Goal: Feedback & Contribution: Submit feedback/report problem

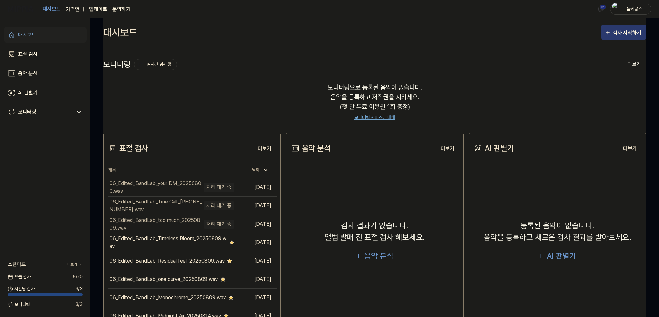
click at [636, 33] on div "검사 시작하기" at bounding box center [627, 33] width 30 height 8
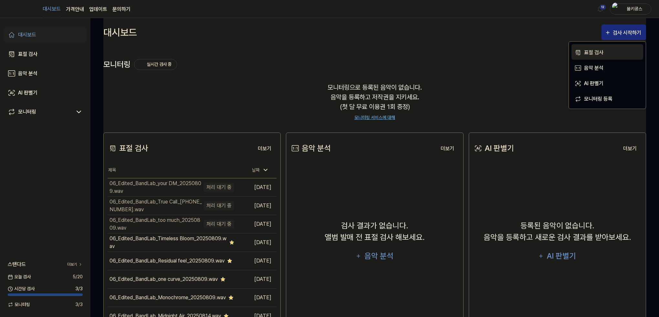
click at [599, 52] on div "표절 검사" at bounding box center [612, 52] width 56 height 8
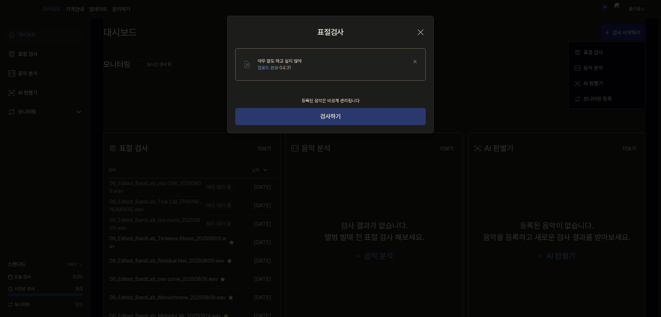
click at [369, 112] on button "검사하기" at bounding box center [330, 116] width 190 height 17
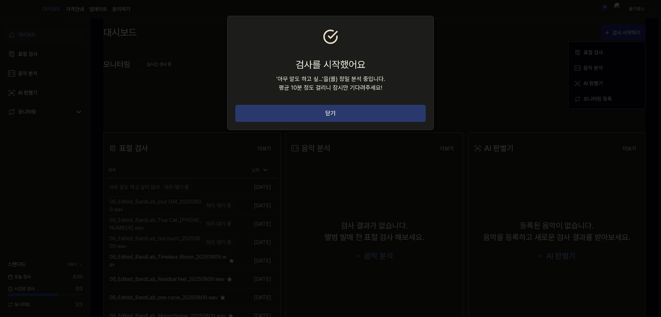
click at [344, 108] on button "닫기" at bounding box center [330, 113] width 190 height 17
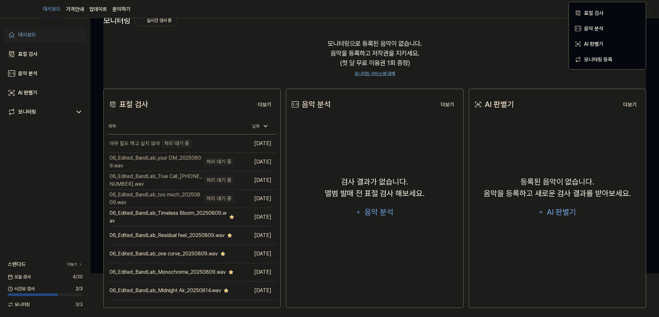
scroll to position [46, 0]
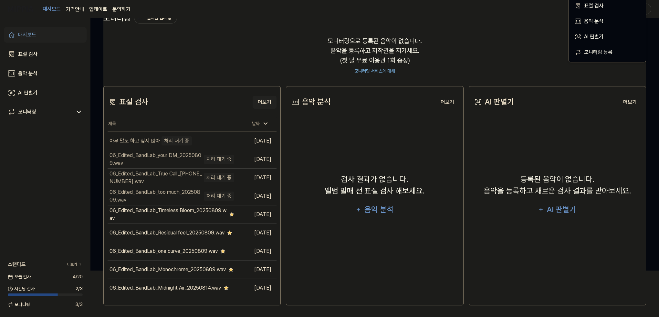
click at [265, 103] on button "더보기" at bounding box center [264, 102] width 24 height 13
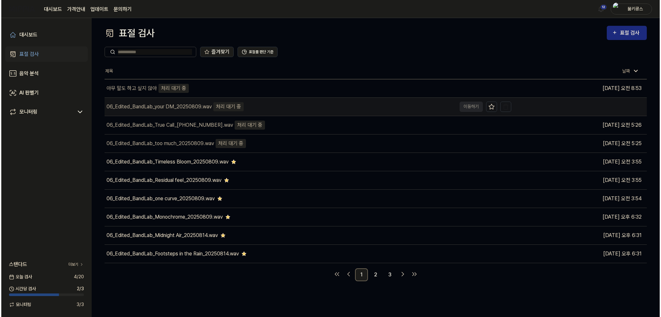
scroll to position [0, 0]
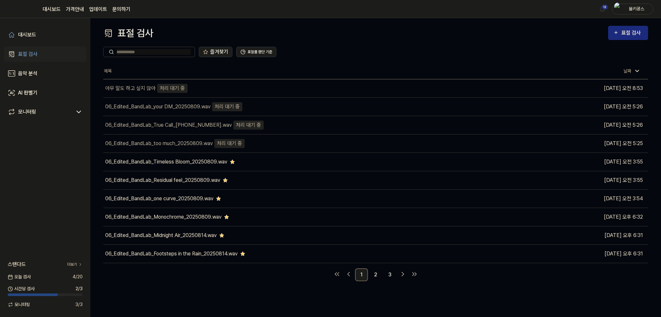
click at [270, 63] on div "즐겨찾기 표절률 판단 기준" at bounding box center [375, 51] width 545 height 23
click at [97, 6] on link "업데이트" at bounding box center [98, 9] width 18 height 8
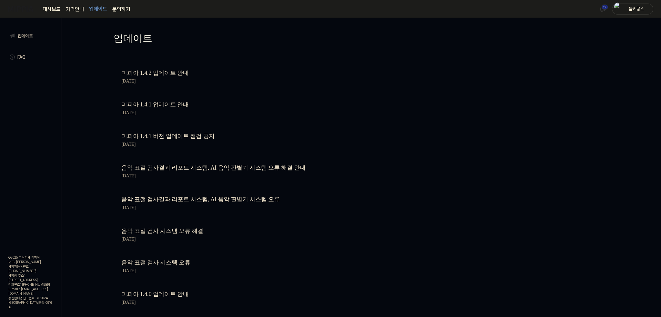
click at [127, 9] on link "문의하기" at bounding box center [121, 9] width 18 height 8
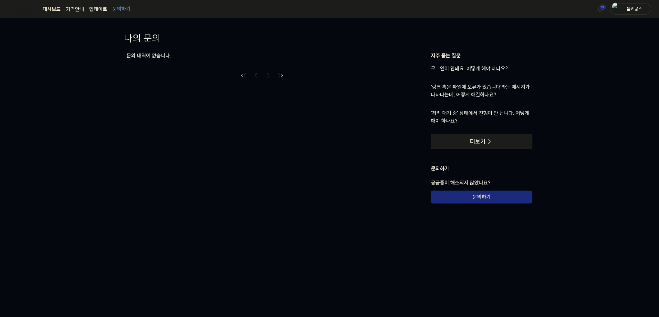
click at [54, 7] on link "대시보드" at bounding box center [52, 9] width 18 height 8
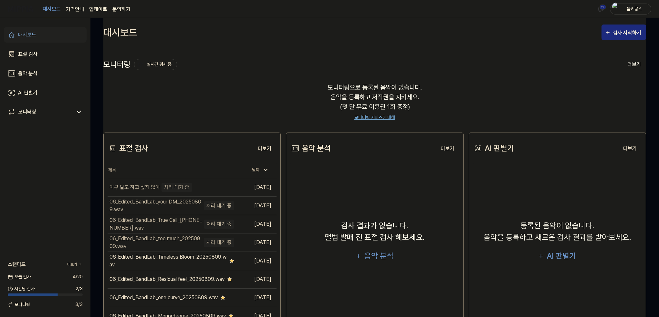
click at [44, 65] on div "대시보드 표절 검사 음악 분석 AI 판별기 모니터링" at bounding box center [45, 73] width 90 height 111
click at [45, 71] on link "음악 분석" at bounding box center [45, 73] width 83 height 15
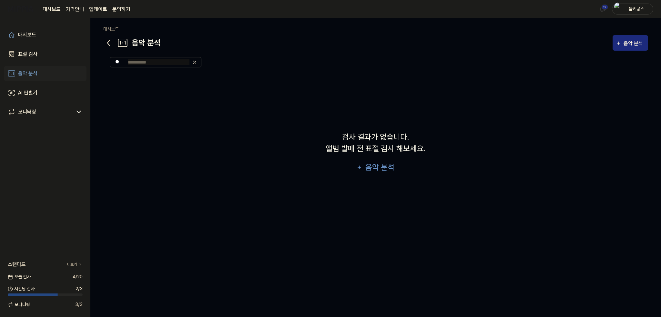
click at [41, 45] on div "대시보드 표절 검사 음악 분석 AI 판별기 모니터링" at bounding box center [45, 73] width 90 height 111
click at [40, 49] on link "표절 검사" at bounding box center [45, 53] width 83 height 15
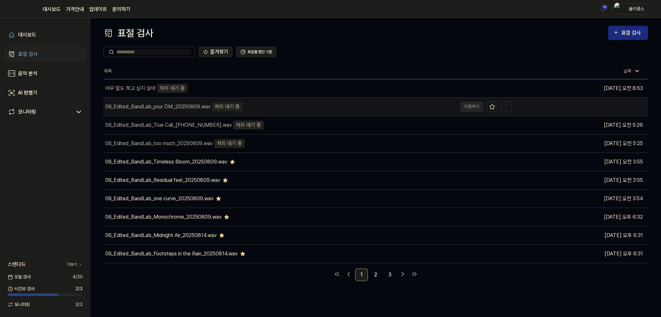
click at [167, 106] on div "06_Edited_BandLab_your DM_20250809.wav" at bounding box center [157, 107] width 105 height 8
click at [465, 103] on td "06_Edited_BandLab_your DM_20250809.wav 처리 대기 중 이동하기" at bounding box center [307, 107] width 409 height 18
click at [467, 106] on td "06_Edited_BandLab_your DM_20250809.wav 처리 대기 중 이동하기" at bounding box center [307, 107] width 409 height 18
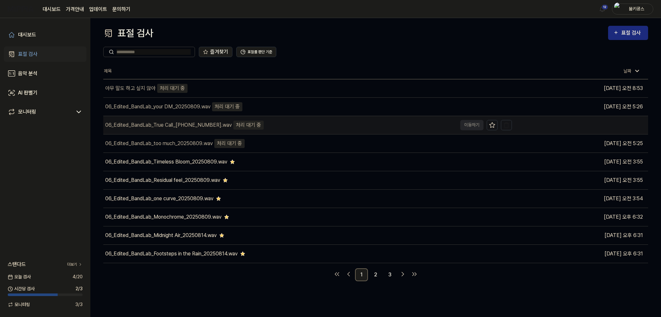
click at [299, 125] on div "06_Edited_BandLab_True Call_20250809.wav 처리 대기 중" at bounding box center [280, 125] width 354 height 18
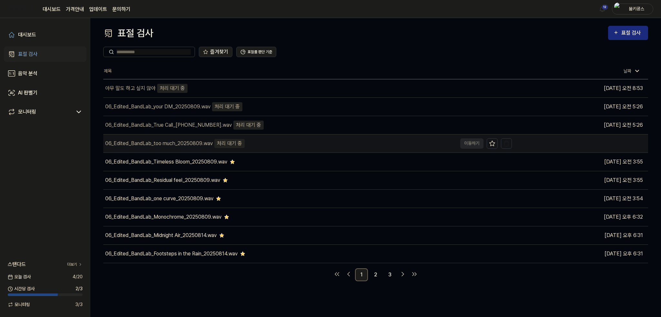
click at [287, 147] on div "06_Edited_BandLab_too much_20250809.wav 처리 대기 중" at bounding box center [280, 144] width 354 height 18
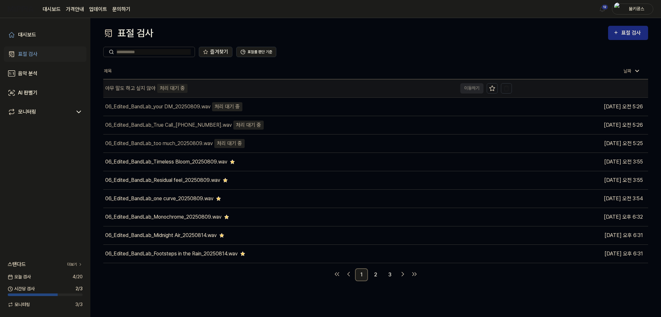
click at [194, 88] on div "아무 말도 하고 싶지 않아 처리 대기 중" at bounding box center [280, 88] width 354 height 18
click at [143, 83] on div "아무 말도 하고 싶지 않아 처리 대기 중" at bounding box center [280, 88] width 354 height 18
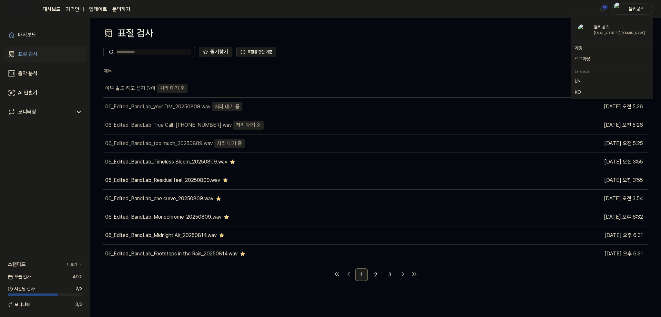
click at [627, 11] on div "붐키콩스" at bounding box center [636, 8] width 25 height 7
click at [592, 58] on button "로그아웃" at bounding box center [612, 59] width 74 height 7
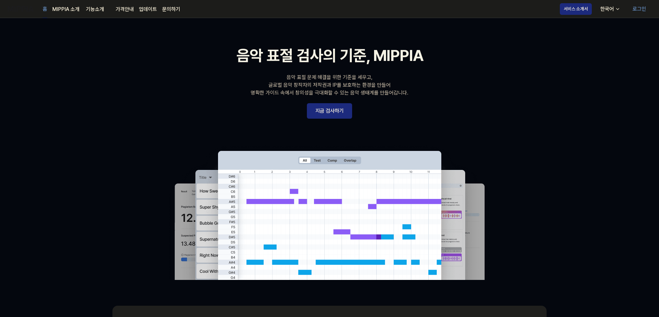
click at [632, 8] on link "로그인" at bounding box center [639, 9] width 24 height 18
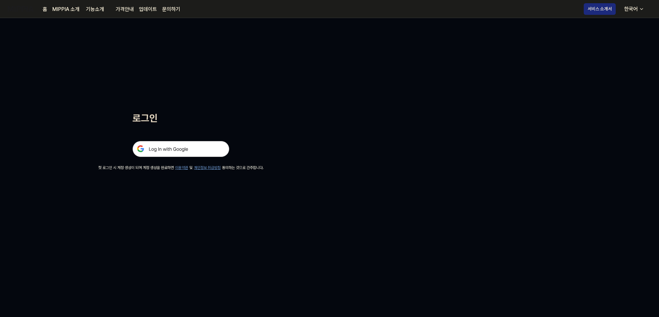
click at [187, 156] on img at bounding box center [180, 149] width 97 height 16
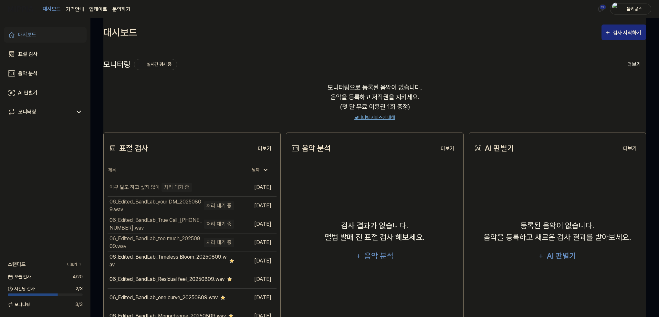
click at [39, 62] on div "대시보드 표절 검사 음악 분석 AI 판별기 모니터링" at bounding box center [45, 73] width 90 height 111
click at [32, 54] on div "표절 검사" at bounding box center [27, 54] width 19 height 8
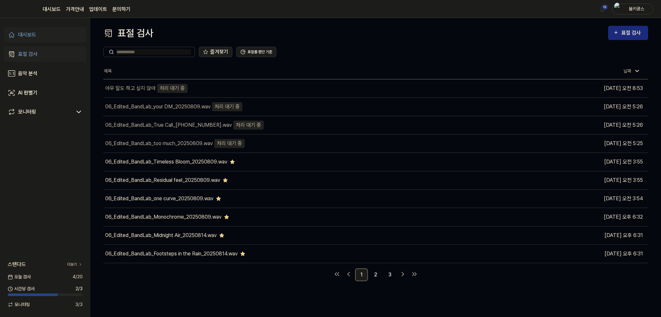
click at [123, 9] on link "문의하기" at bounding box center [121, 9] width 18 height 8
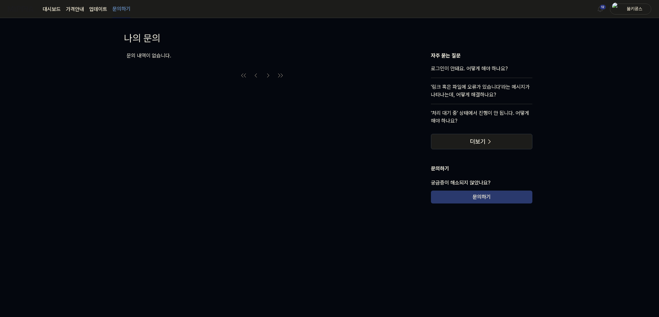
click at [479, 197] on button "문의하기" at bounding box center [481, 197] width 101 height 13
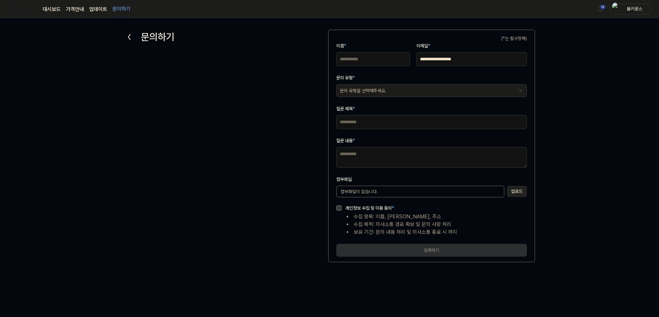
click at [369, 61] on input "이름 *" at bounding box center [373, 59] width 74 height 14
type input "***"
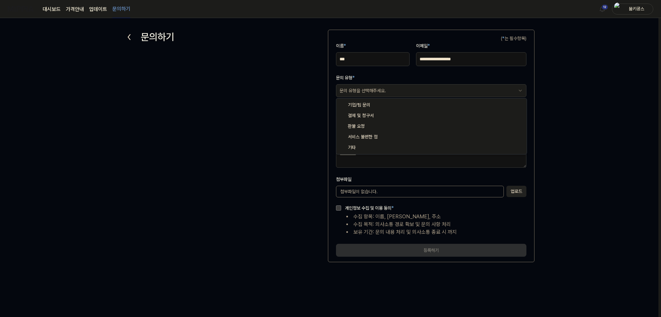
click at [388, 92] on html "**********" at bounding box center [330, 158] width 661 height 317
select select "***"
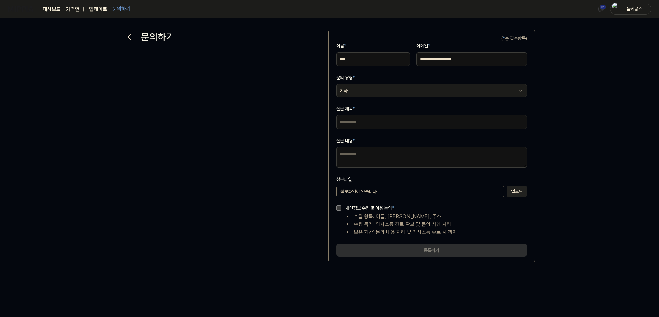
click at [369, 122] on input "질문 제목 *" at bounding box center [431, 122] width 190 height 14
click at [353, 121] on input "질문 제목 *" at bounding box center [431, 122] width 190 height 14
type input "**********"
click at [373, 151] on textarea "질문 내용 *" at bounding box center [431, 157] width 190 height 21
paste textarea "**********"
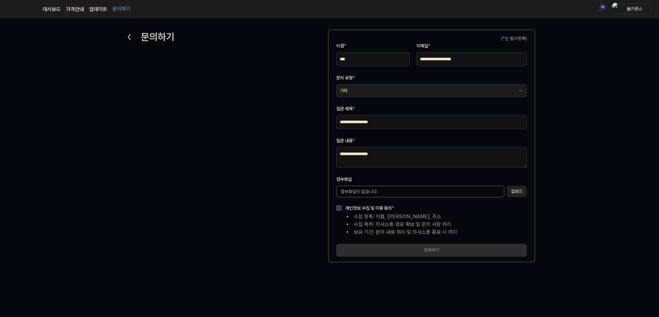
type textarea "**********"
click at [380, 187] on div "첨부파일이 없습니다." at bounding box center [420, 192] width 168 height 12
click at [512, 190] on button "업로드" at bounding box center [517, 191] width 20 height 11
click at [532, 185] on form "**********" at bounding box center [431, 146] width 207 height 233
click at [514, 190] on button "업로드" at bounding box center [517, 191] width 20 height 11
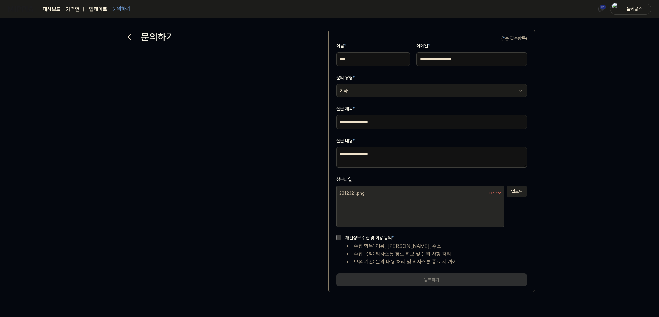
click at [335, 237] on form "**********" at bounding box center [431, 161] width 207 height 262
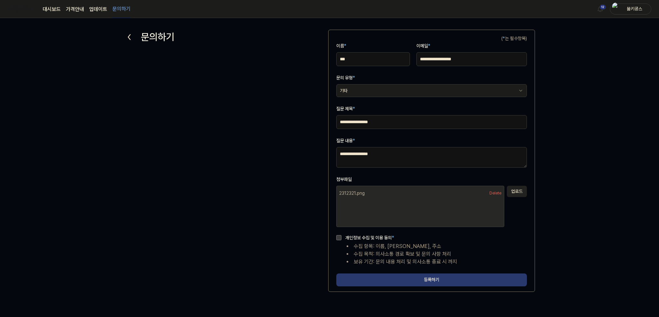
click at [382, 280] on button "등록하기" at bounding box center [431, 280] width 190 height 13
select select
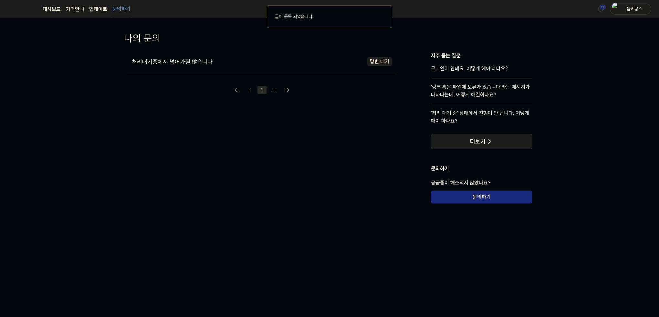
click at [298, 158] on div "처리대기중에서 넘어가질 않습니다 답변 대기 1" at bounding box center [262, 128] width 270 height 152
click at [56, 9] on link "대시보드" at bounding box center [52, 9] width 18 height 8
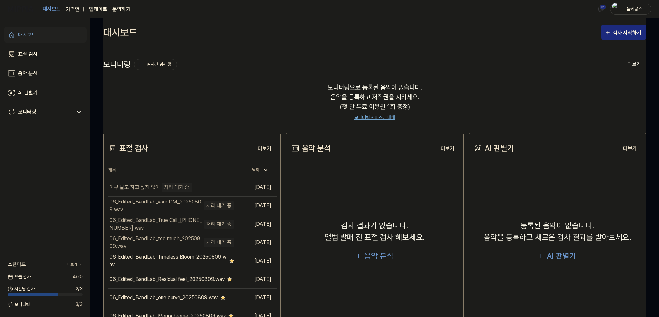
click at [34, 37] on div "대시보드" at bounding box center [27, 35] width 18 height 8
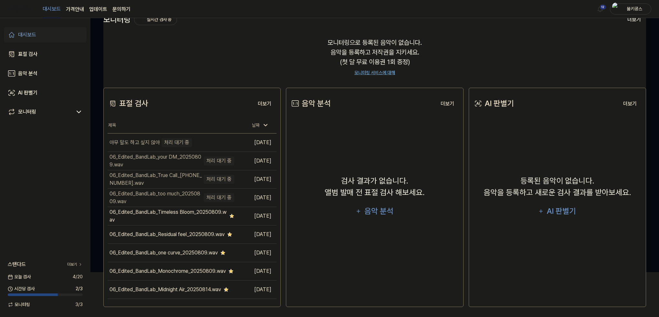
scroll to position [46, 0]
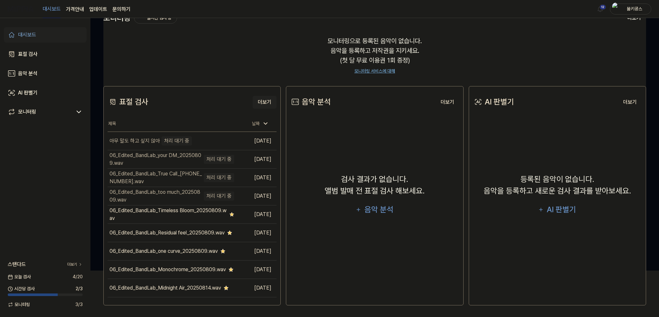
click at [266, 103] on button "더보기" at bounding box center [264, 102] width 24 height 13
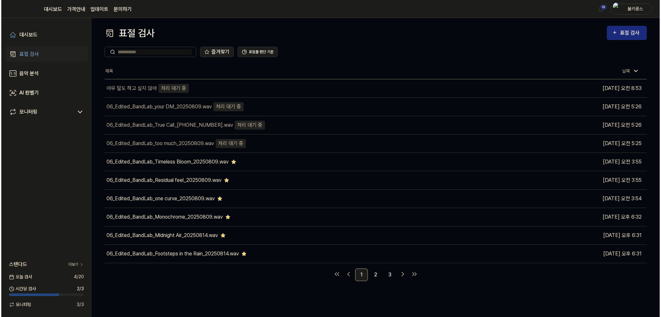
scroll to position [0, 0]
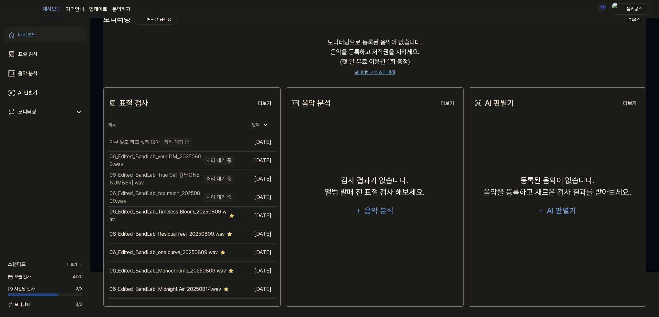
scroll to position [46, 0]
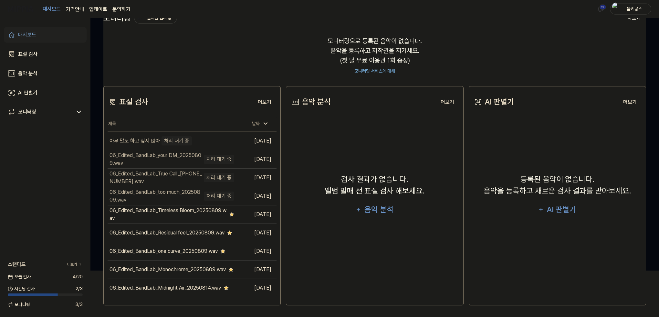
click at [59, 192] on div "대시보드 표절 검사 음악 분석 AI 판별기 모니터링 스탠다드 더보기 [DATE] 검사 4 / 20 시간당 검사 2 / 3 모니터링 3 / 3" at bounding box center [45, 167] width 90 height 299
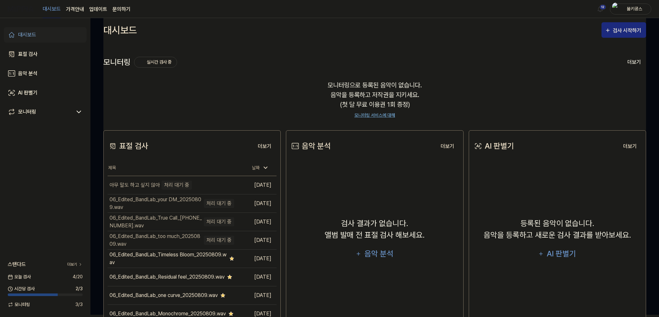
scroll to position [0, 0]
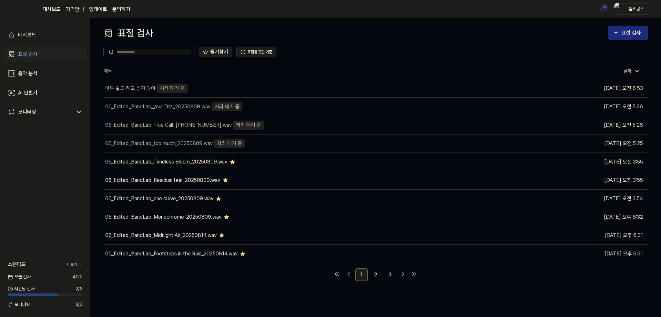
click at [633, 10] on div "붐키콩스" at bounding box center [636, 8] width 25 height 7
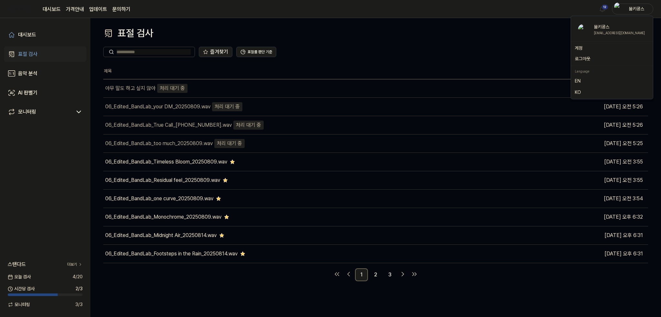
click at [115, 9] on link "문의하기" at bounding box center [121, 9] width 18 height 8
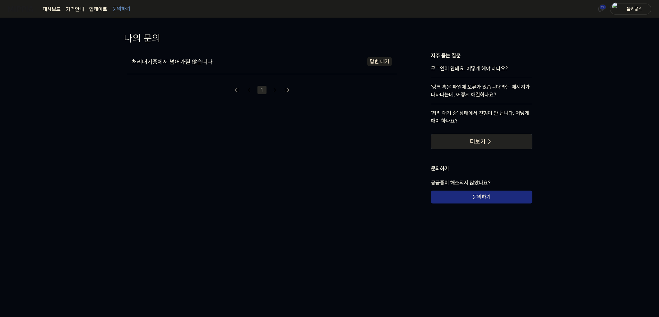
click at [480, 145] on button "더보기" at bounding box center [481, 141] width 101 height 15
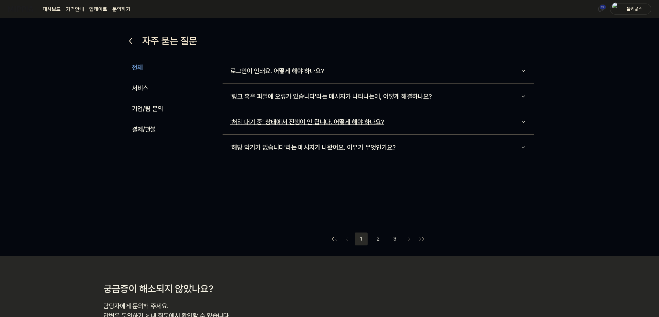
click at [289, 126] on button "'처리 대기 중' 상태에서 진행이 안 됩니다. 어떻게 해야 하나요?" at bounding box center [377, 122] width 311 height 20
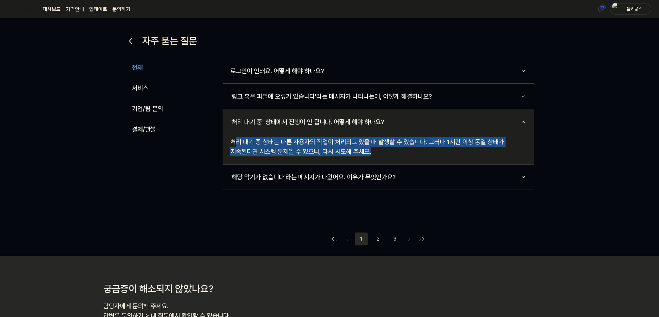
drag, startPoint x: 235, startPoint y: 138, endPoint x: 400, endPoint y: 152, distance: 165.5
click at [400, 152] on div "처리 대기 중 상태는 다른 사용자의 작업이 처리되고 있을 때 발생할 수 있습니다. 그러나 1시간 이상 동일 상태가 지속된다면 시스템 문제일 수…" at bounding box center [377, 147] width 311 height 30
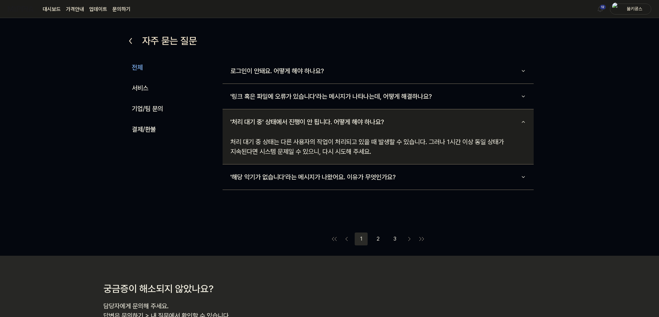
click at [212, 206] on div "전체 서비스 기업/팀 문의 결제/환불 전체 서비스 기업/팀 문의 결제/환불 로그인이 안돼요. 어떻게 해야 하나요? '링크 혹은 파일에 오류가 …" at bounding box center [329, 151] width 408 height 187
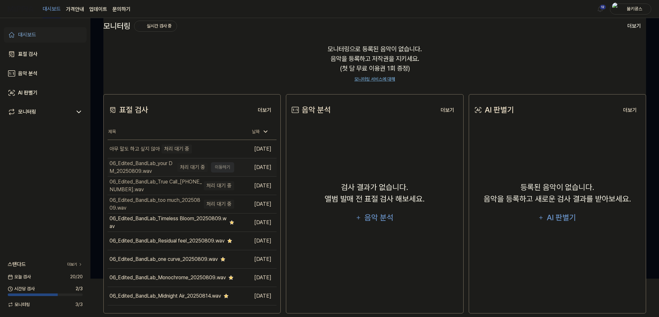
scroll to position [46, 0]
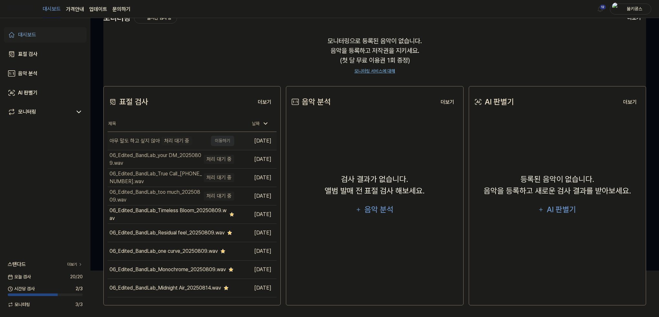
click at [223, 137] on td "아무 말도 하고 싶지 않아 처리 대기 중 이동하기" at bounding box center [171, 141] width 127 height 18
click at [225, 141] on td "아무 말도 하고 싶지 않아 처리 대기 중 이동하기" at bounding box center [171, 141] width 127 height 18
click at [270, 103] on button "더보기" at bounding box center [264, 102] width 24 height 13
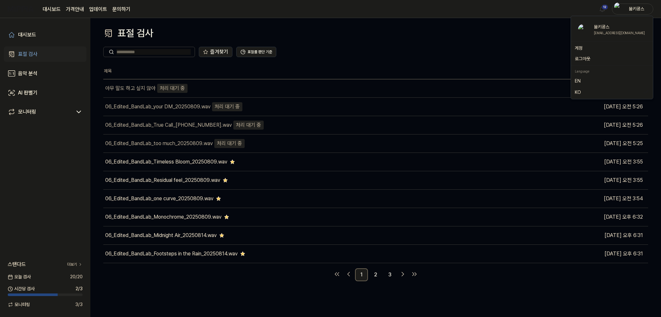
click at [639, 13] on div "붐키콩스" at bounding box center [632, 9] width 41 height 11
click at [119, 5] on link "문의하기" at bounding box center [121, 9] width 18 height 8
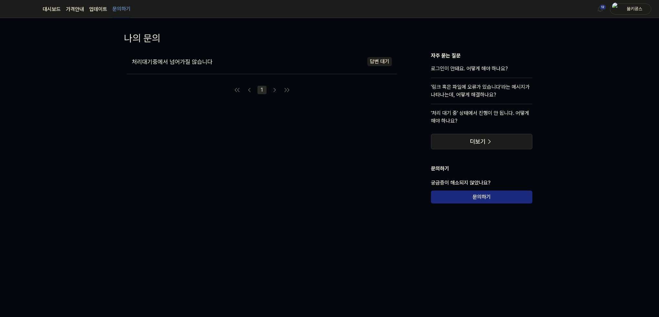
click at [164, 62] on span "처리대기중에서 넘어가질 않습니다" at bounding box center [172, 61] width 81 height 7
click at [52, 8] on link "대시보드" at bounding box center [52, 9] width 18 height 8
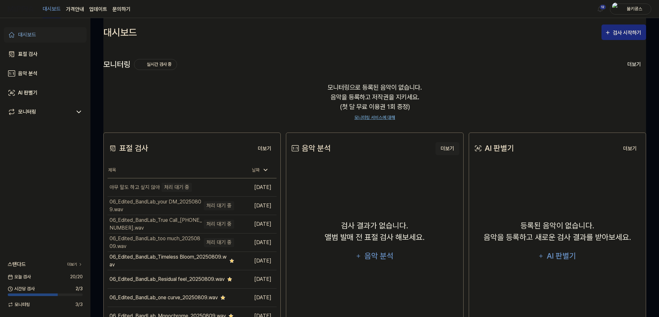
click at [443, 149] on button "더보기" at bounding box center [447, 148] width 24 height 13
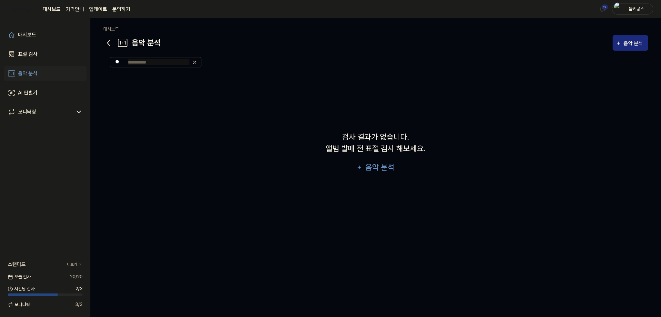
click at [242, 180] on div "검사 결과가 없습니다. 앨범 발매 전 표절 검사 해보세요. 음악 분석" at bounding box center [375, 153] width 545 height 159
click at [197, 118] on div "검사 결과가 없습니다. 앨범 발매 전 표절 검사 해보세요. 음악 분석" at bounding box center [375, 153] width 545 height 159
click at [107, 41] on icon at bounding box center [108, 43] width 10 height 10
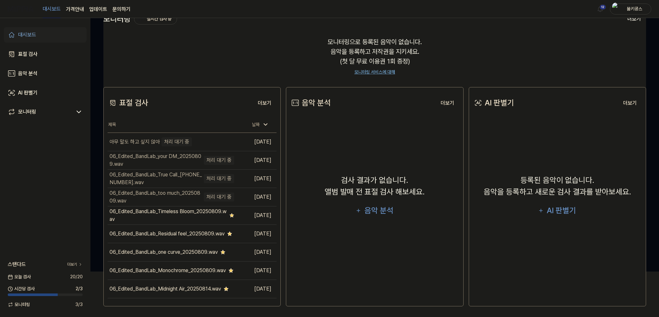
scroll to position [46, 0]
click at [386, 209] on div "음악 분석" at bounding box center [378, 210] width 31 height 12
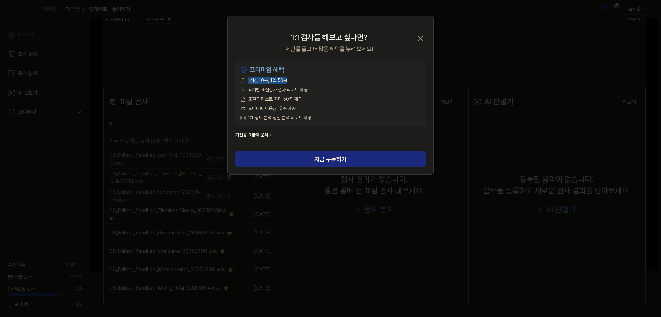
drag, startPoint x: 249, startPoint y: 82, endPoint x: 289, endPoint y: 81, distance: 40.0
click at [289, 81] on div "1시간 10곡, 1일 50곡" at bounding box center [331, 80] width 180 height 7
drag, startPoint x: 250, startPoint y: 91, endPoint x: 302, endPoint y: 116, distance: 57.9
click at [302, 116] on div "프리미엄 혜택 1시간 10곡, 1일 50곡 악기별 표절검사 결과 리포트 제공 표절곡 리스트 최대 50곡 제공 모니터링 이용권 10곡 제공 1:…" at bounding box center [330, 94] width 190 height 66
click at [281, 109] on span "모니터링 이용권 10곡 제공" at bounding box center [271, 108] width 47 height 7
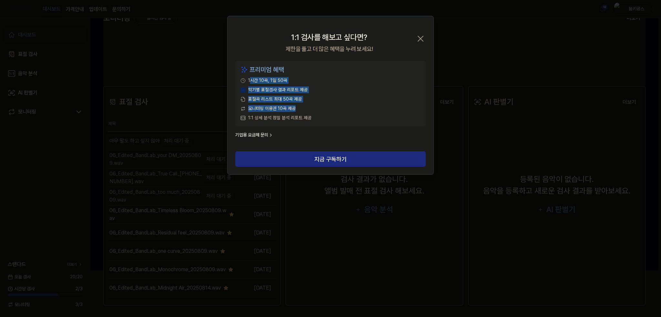
drag, startPoint x: 250, startPoint y: 79, endPoint x: 303, endPoint y: 112, distance: 63.2
click at [303, 112] on div "프리미엄 혜택 1시간 10곡, 1일 50곡 악기별 표절검사 결과 리포트 제공 표절곡 리스트 최대 50곡 제공 모니터링 이용권 10곡 제공 1:…" at bounding box center [330, 94] width 190 height 66
click at [303, 114] on div "프리미엄 혜택 1시간 10곡, 1일 50곡 악기별 표절검사 결과 리포트 제공 표절곡 리스트 최대 50곡 제공 모니터링 이용권 10곡 제공 1:…" at bounding box center [330, 94] width 190 height 66
drag, startPoint x: 249, startPoint y: 98, endPoint x: 289, endPoint y: 116, distance: 43.2
click at [289, 116] on div "프리미엄 혜택 1시간 10곡, 1일 50곡 악기별 표절검사 결과 리포트 제공 표절곡 리스트 최대 50곡 제공 모니터링 이용권 10곡 제공 1:…" at bounding box center [330, 94] width 190 height 66
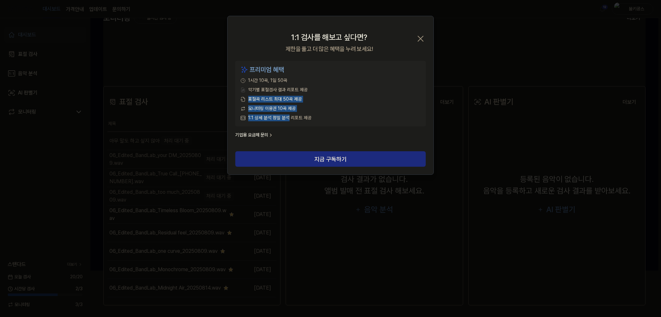
click at [421, 37] on icon "button" at bounding box center [420, 38] width 5 height 5
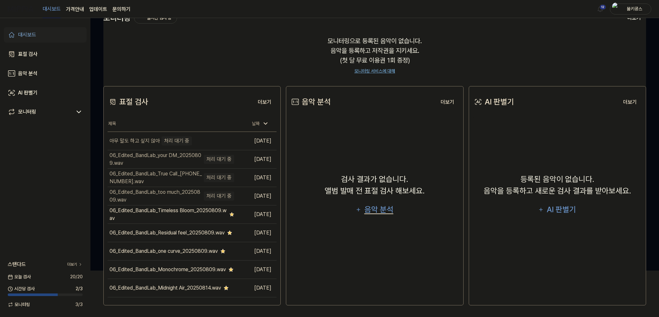
click at [372, 215] on div "음악 분석" at bounding box center [378, 210] width 31 height 12
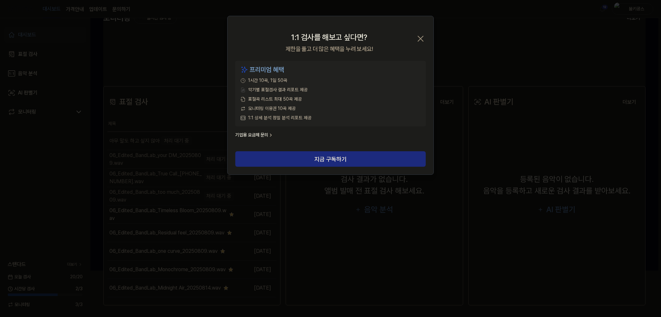
click at [418, 41] on icon "button" at bounding box center [420, 39] width 10 height 10
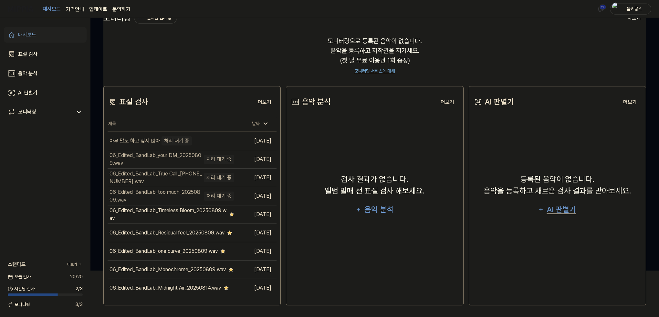
click at [567, 209] on div "AI 판별기" at bounding box center [561, 210] width 31 height 12
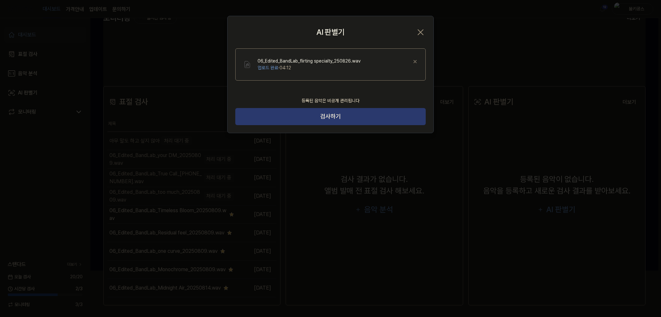
click at [323, 122] on button "검사하기" at bounding box center [330, 116] width 190 height 17
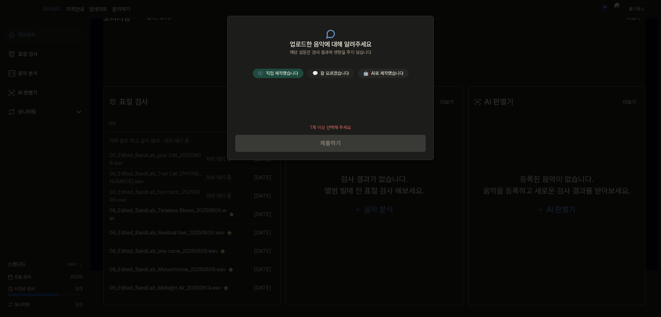
click at [375, 74] on button "🤖 AI로 제작했습니다" at bounding box center [383, 73] width 51 height 9
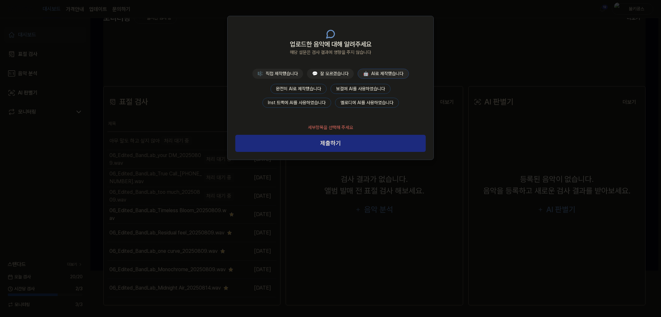
click at [349, 89] on button "보컬에 AI를 사용하였습니다" at bounding box center [361, 89] width 60 height 10
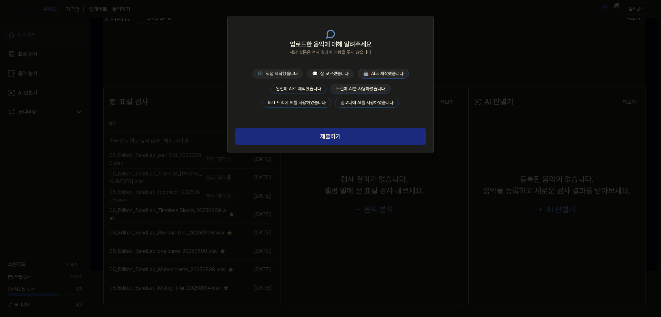
click at [302, 90] on button "완전히 AI로 제작했습니다" at bounding box center [299, 89] width 56 height 10
click at [304, 86] on button "완전히 AI로 제작했습니다" at bounding box center [299, 89] width 56 height 10
click at [331, 137] on button "제출하기" at bounding box center [330, 136] width 190 height 17
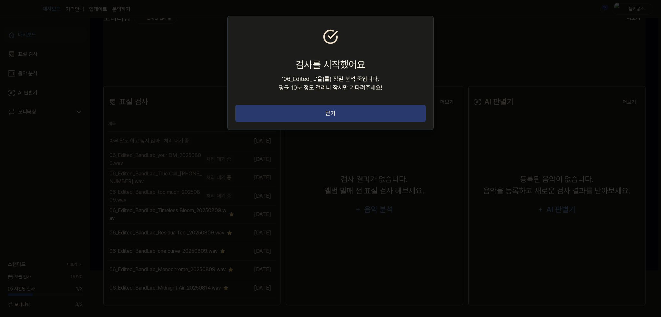
click at [376, 110] on button "닫기" at bounding box center [330, 113] width 190 height 17
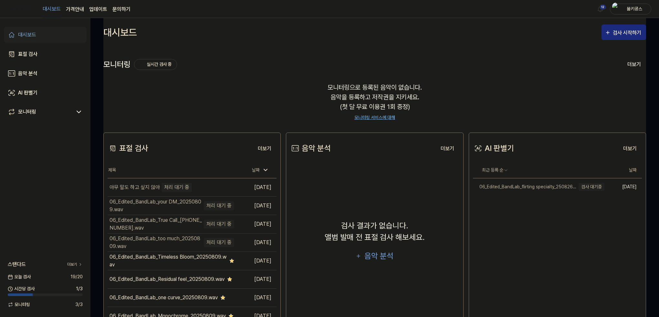
scroll to position [0, 0]
click at [115, 7] on link "문의하기" at bounding box center [121, 9] width 18 height 8
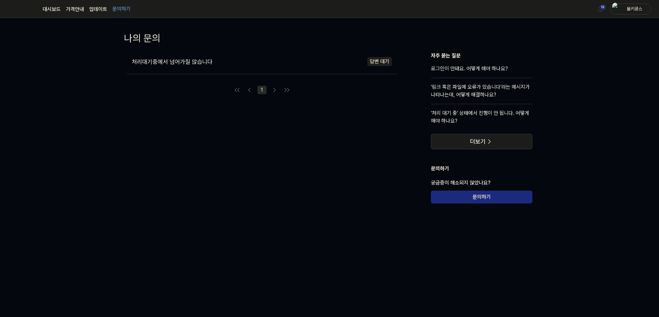
click at [155, 60] on span "처리대기중에서 넘어가질 않습니다" at bounding box center [172, 61] width 81 height 7
click at [111, 81] on div "나의 문의 처리대기중에서 넘어가질 않습니다 답변 대기 작성일 [DATE] 처리대기중에서 넘어가질 않습니다 첨부 파일 2312321.png 자주…" at bounding box center [329, 131] width 452 height 200
click at [51, 9] on link "대시보드" at bounding box center [52, 9] width 18 height 8
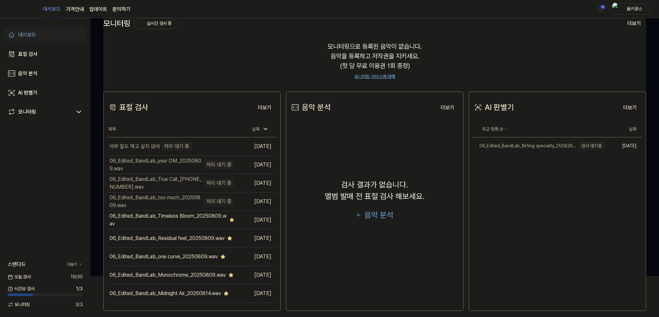
scroll to position [46, 0]
